Goal: Task Accomplishment & Management: Use online tool/utility

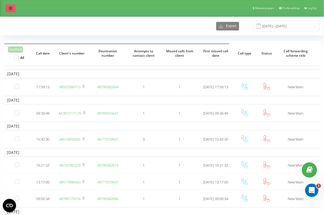
click at [10, 7] on icon at bounding box center [10, 8] width 3 height 4
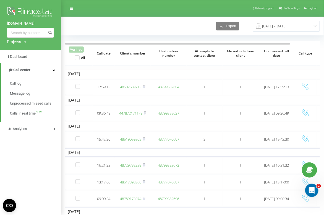
click at [144, 32] on div "Export 04.10.2024 - 04.11.2024" at bounding box center [192, 26] width 263 height 19
click at [31, 102] on span "Unprocessed missed calls" at bounding box center [31, 104] width 42 height 6
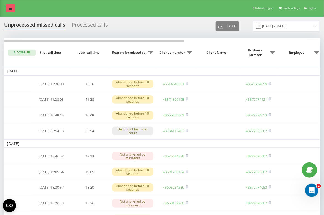
click at [12, 10] on icon at bounding box center [10, 8] width 3 height 4
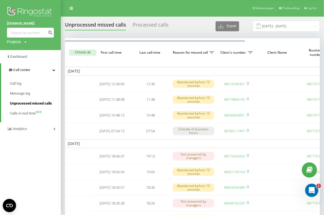
click at [20, 102] on span "Unprocessed missed calls" at bounding box center [31, 104] width 42 height 6
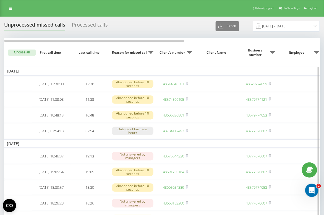
click at [25, 53] on button "Choose all" at bounding box center [22, 53] width 28 height 6
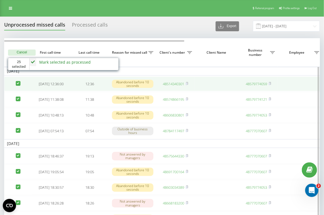
click at [170, 84] on link "48514340301" at bounding box center [173, 83] width 21 height 5
click at [20, 81] on label at bounding box center [18, 81] width 5 height 0
checkbox input "false"
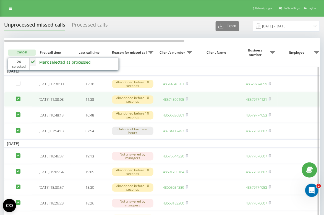
click at [172, 102] on link "48574866195" at bounding box center [173, 99] width 21 height 5
click at [16, 97] on label at bounding box center [18, 97] width 5 height 0
checkbox input "false"
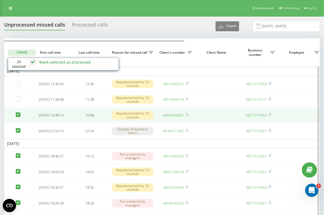
click at [173, 114] on td "48606830801" at bounding box center [175, 115] width 39 height 15
click at [17, 112] on label at bounding box center [18, 112] width 5 height 0
checkbox input "false"
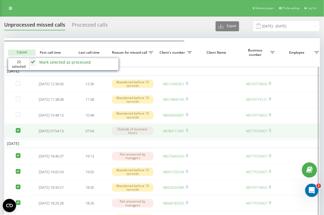
click at [175, 133] on link "48784117497" at bounding box center [173, 130] width 21 height 5
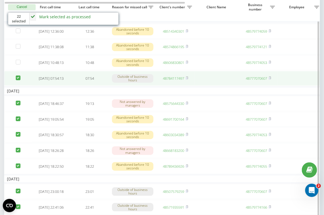
scroll to position [53, 0]
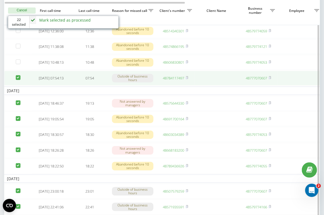
click at [18, 75] on label at bounding box center [18, 75] width 5 height 0
checkbox input "false"
